Goal: Transaction & Acquisition: Obtain resource

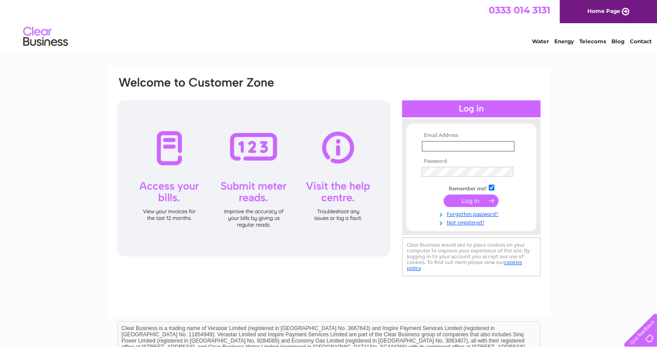
click at [433, 143] on input "text" at bounding box center [467, 146] width 93 height 11
type input "linda45may@gmail.com"
click at [450, 204] on input "submit" at bounding box center [470, 201] width 55 height 12
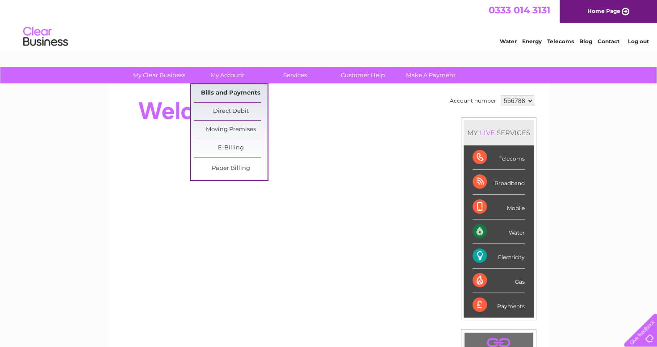
click at [232, 92] on link "Bills and Payments" at bounding box center [231, 93] width 74 height 18
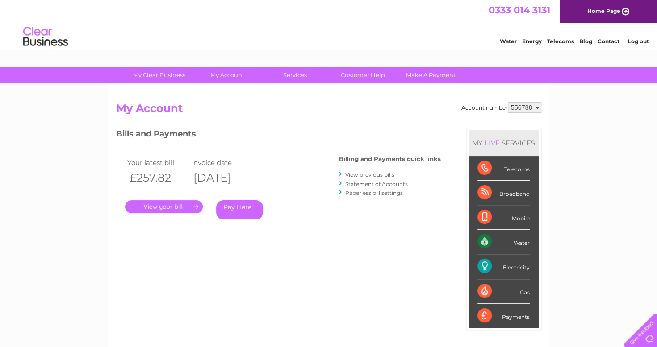
click at [176, 208] on link "." at bounding box center [164, 206] width 78 height 13
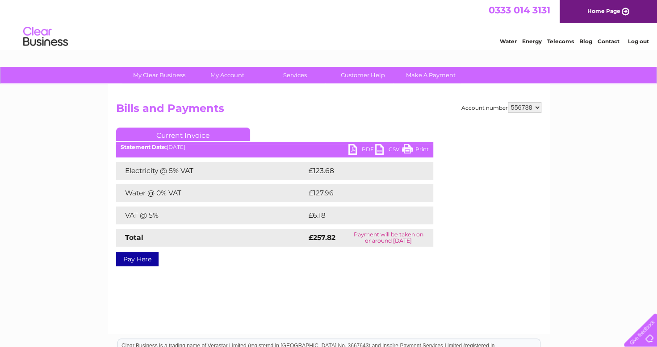
click at [357, 151] on link "PDF" at bounding box center [361, 150] width 27 height 13
click at [637, 40] on link "Log out" at bounding box center [637, 41] width 21 height 7
